Goal: Information Seeking & Learning: Learn about a topic

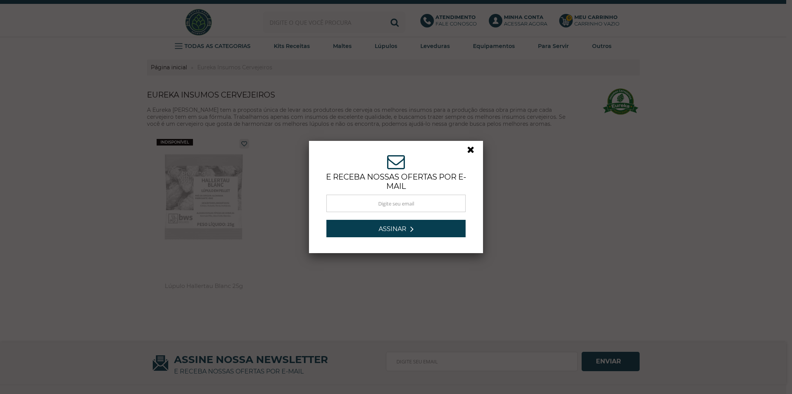
click at [577, 132] on div "ASSINE NOSSA NEWSLETTER e receba nossas ofertas por e-mail Obrigado por se insc…" at bounding box center [396, 197] width 792 height 394
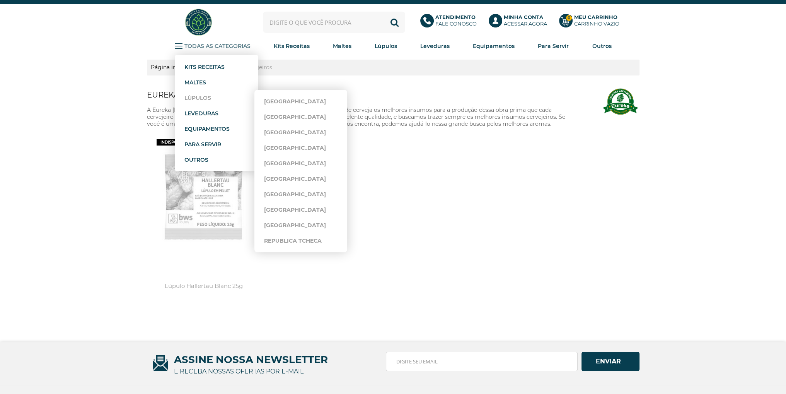
click at [210, 97] on strong "Lúpulos" at bounding box center [197, 97] width 27 height 7
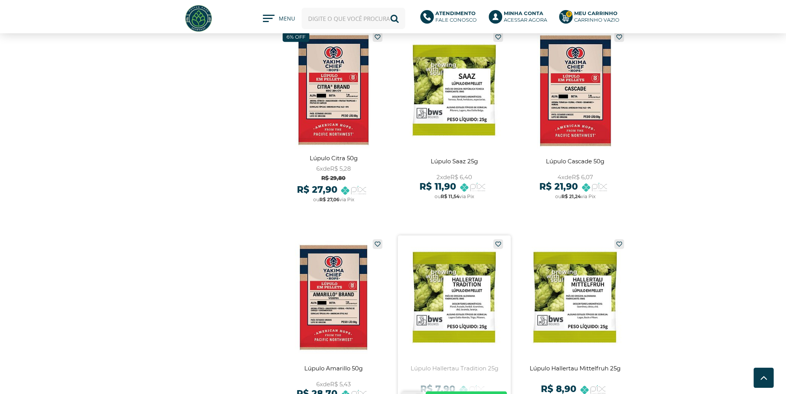
scroll to position [657, 0]
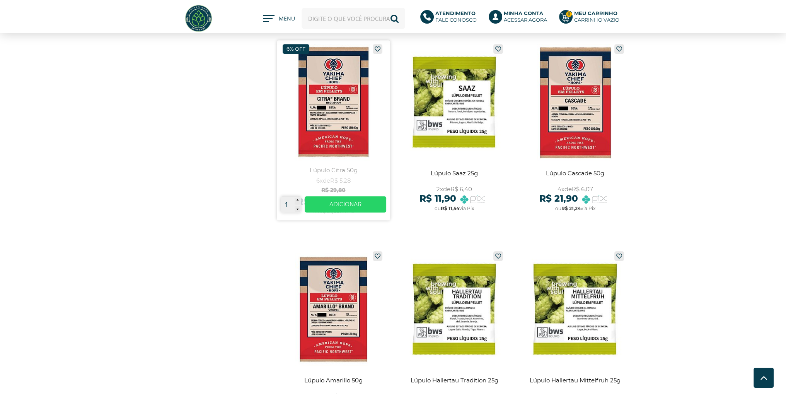
click at [329, 118] on link at bounding box center [333, 130] width 113 height 180
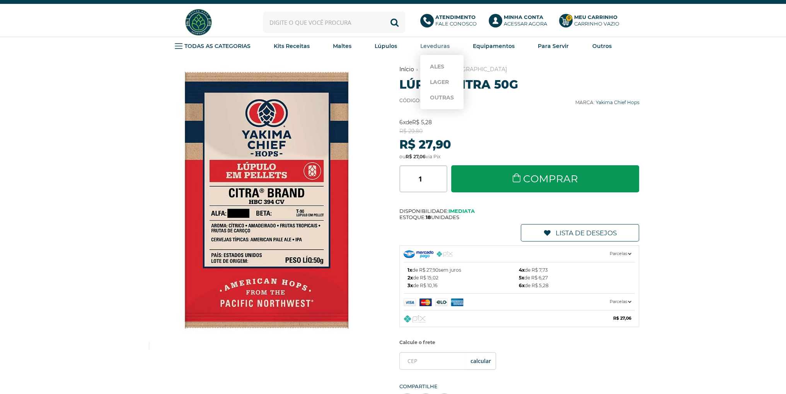
click at [430, 46] on strong "Leveduras" at bounding box center [434, 46] width 29 height 7
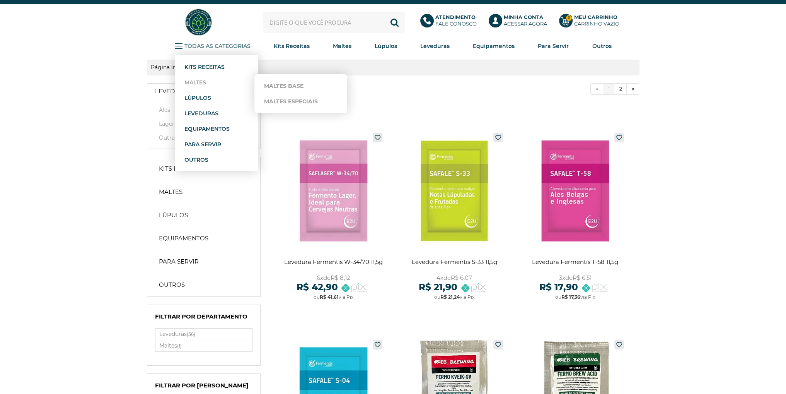
click at [200, 81] on strong "Maltes" at bounding box center [195, 82] width 22 height 7
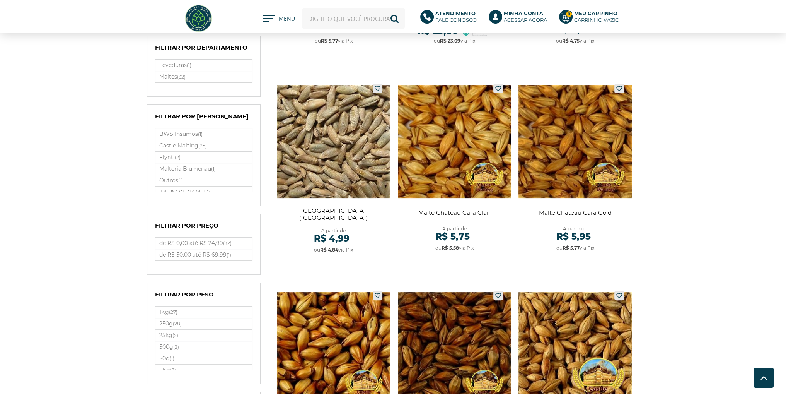
scroll to position [116, 0]
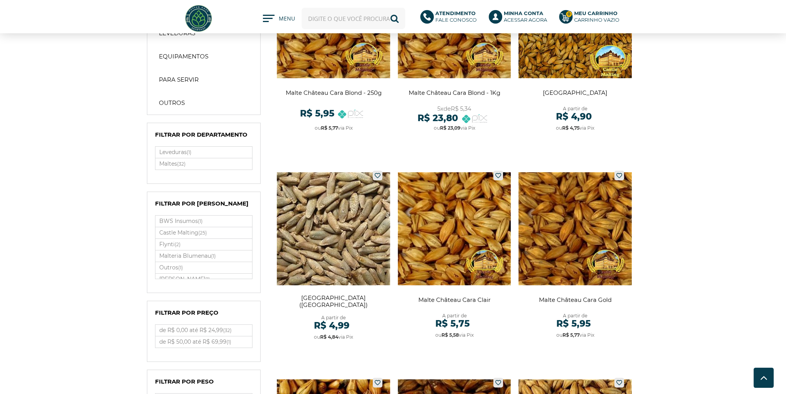
click at [195, 15] on img at bounding box center [198, 18] width 29 height 29
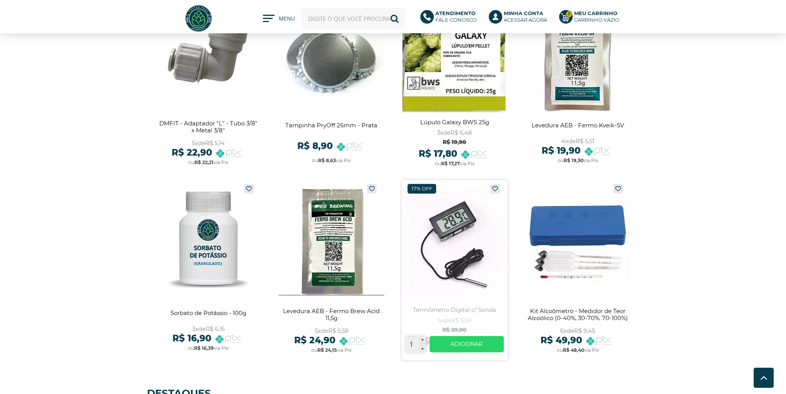
scroll to position [387, 0]
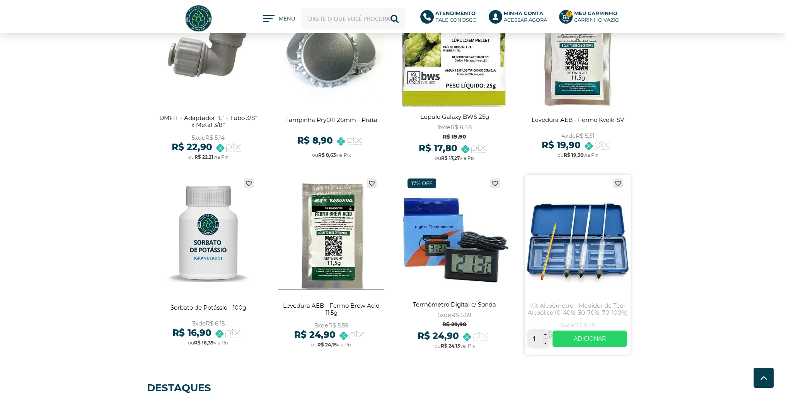
click at [592, 245] on link at bounding box center [578, 264] width 106 height 180
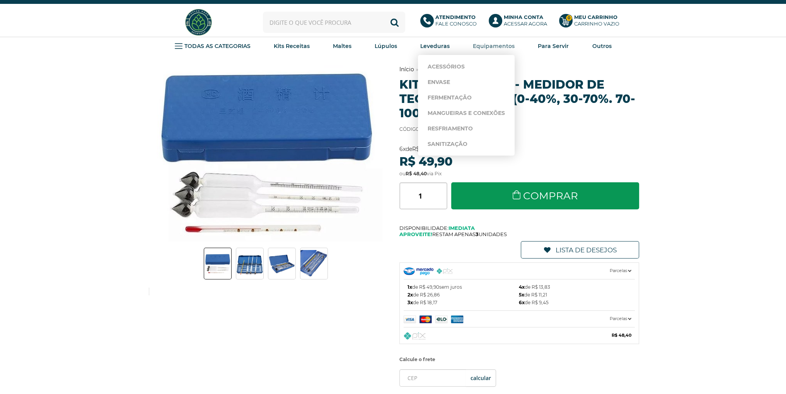
click at [485, 43] on strong "Equipamentos" at bounding box center [494, 46] width 42 height 7
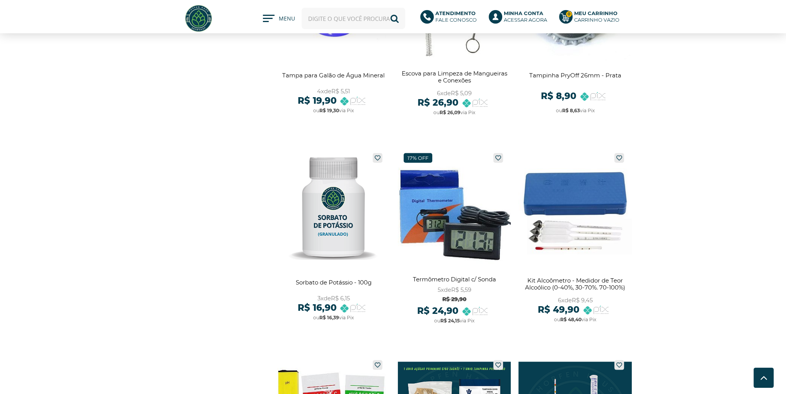
scroll to position [1895, 0]
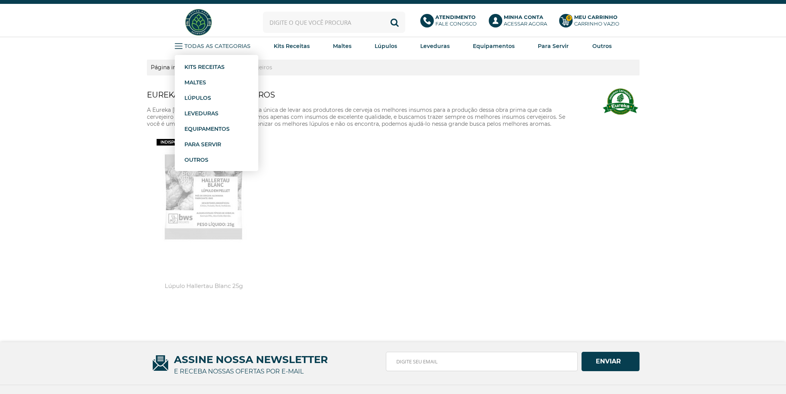
click at [220, 48] on strong "TODAS AS CATEGORIAS" at bounding box center [217, 46] width 66 height 7
click at [220, 44] on strong "TODAS AS CATEGORIAS" at bounding box center [217, 46] width 66 height 7
click at [282, 84] on link "Maltes Base" at bounding box center [300, 85] width 73 height 15
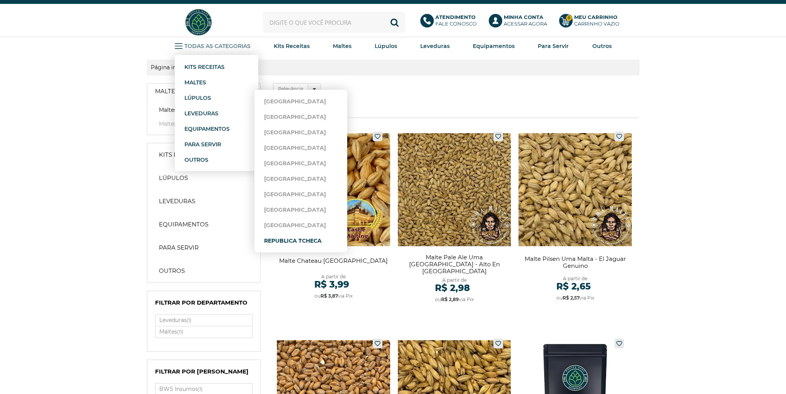
click at [300, 238] on link "Republica Tcheca" at bounding box center [300, 240] width 73 height 15
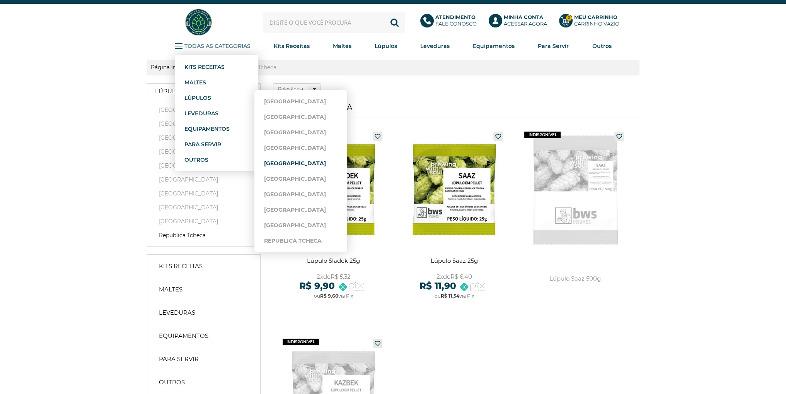
click at [289, 164] on link "[GEOGRAPHIC_DATA]" at bounding box center [300, 162] width 73 height 15
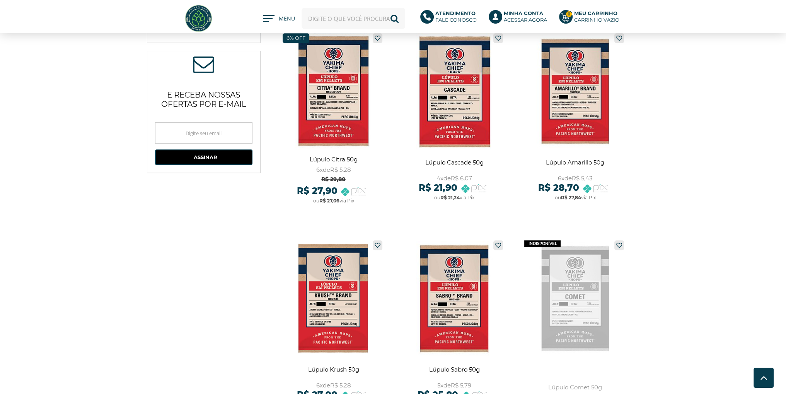
scroll to position [271, 0]
